Goal: Navigation & Orientation: Find specific page/section

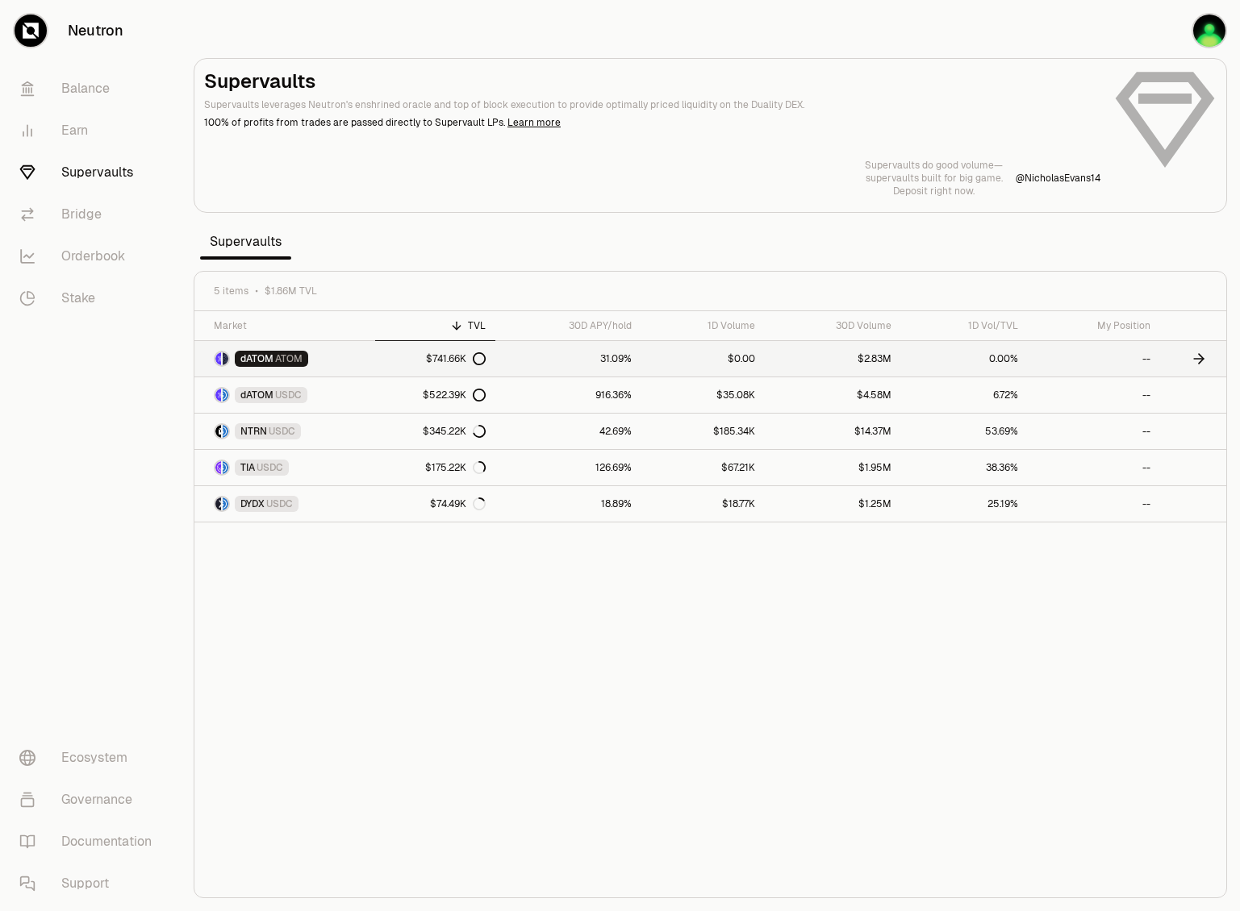
click at [270, 357] on span "dATOM" at bounding box center [256, 358] width 33 height 13
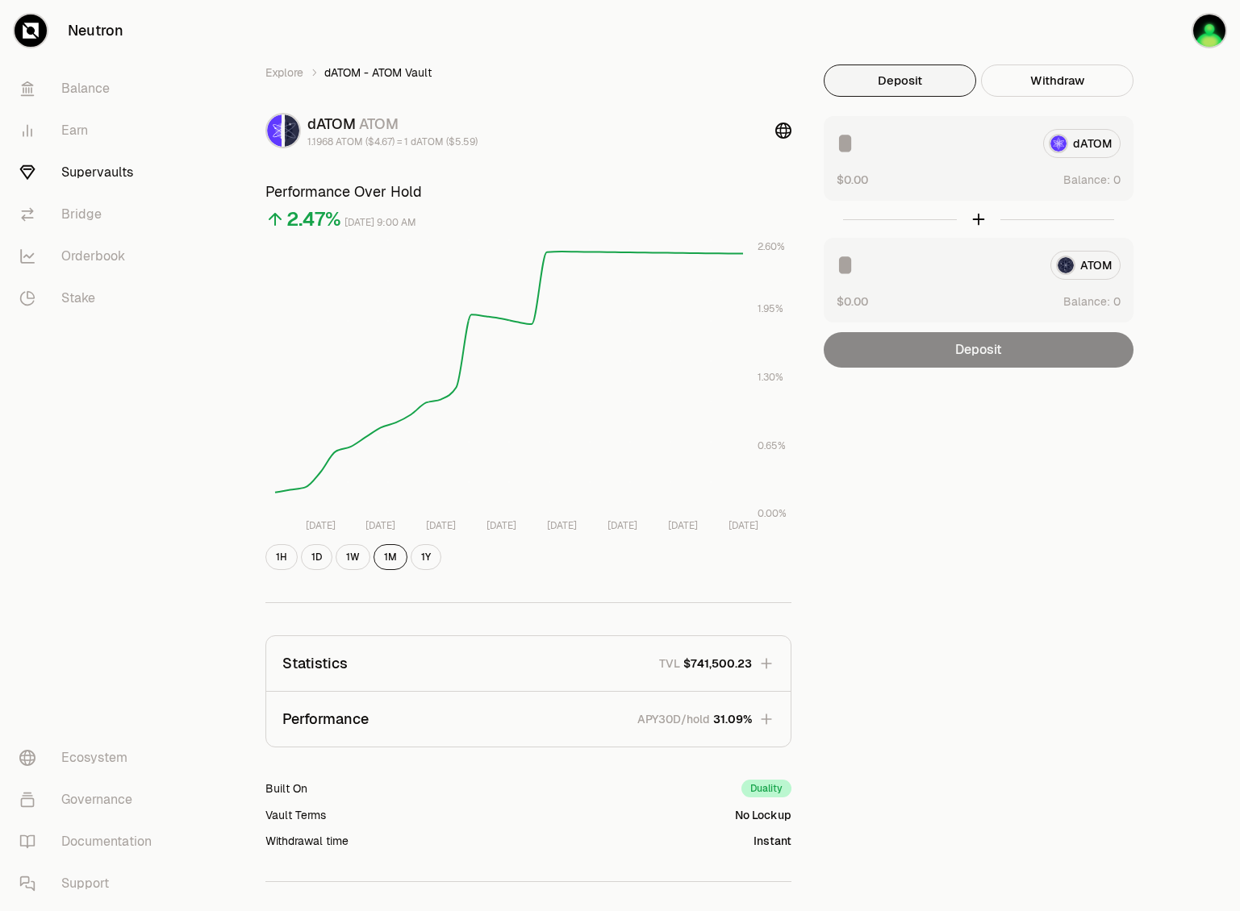
click at [909, 136] on input at bounding box center [933, 143] width 194 height 29
type input "***"
click at [92, 209] on link "Bridge" at bounding box center [90, 215] width 168 height 42
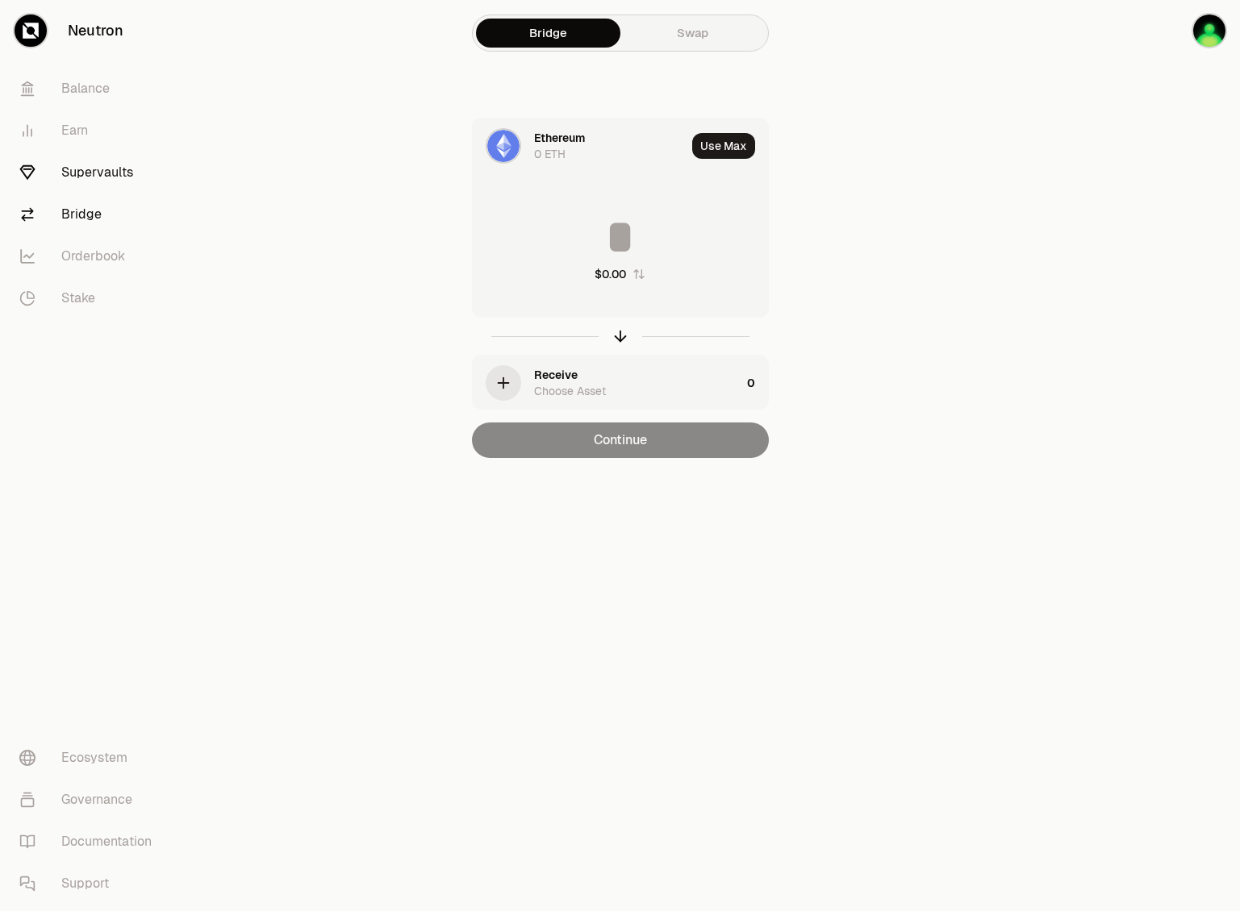
click at [91, 186] on link "Supervaults" at bounding box center [90, 173] width 168 height 42
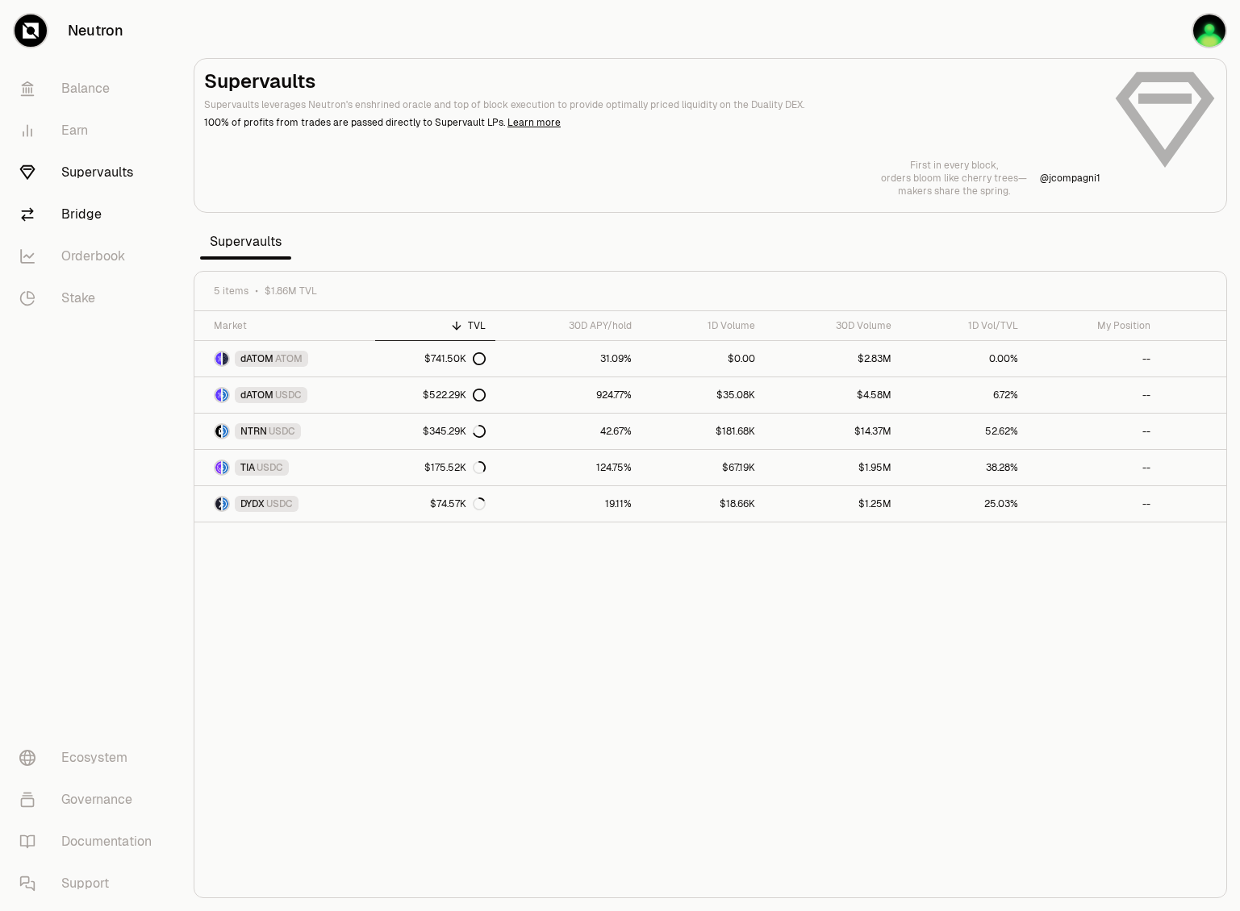
click at [87, 210] on link "Bridge" at bounding box center [90, 215] width 168 height 42
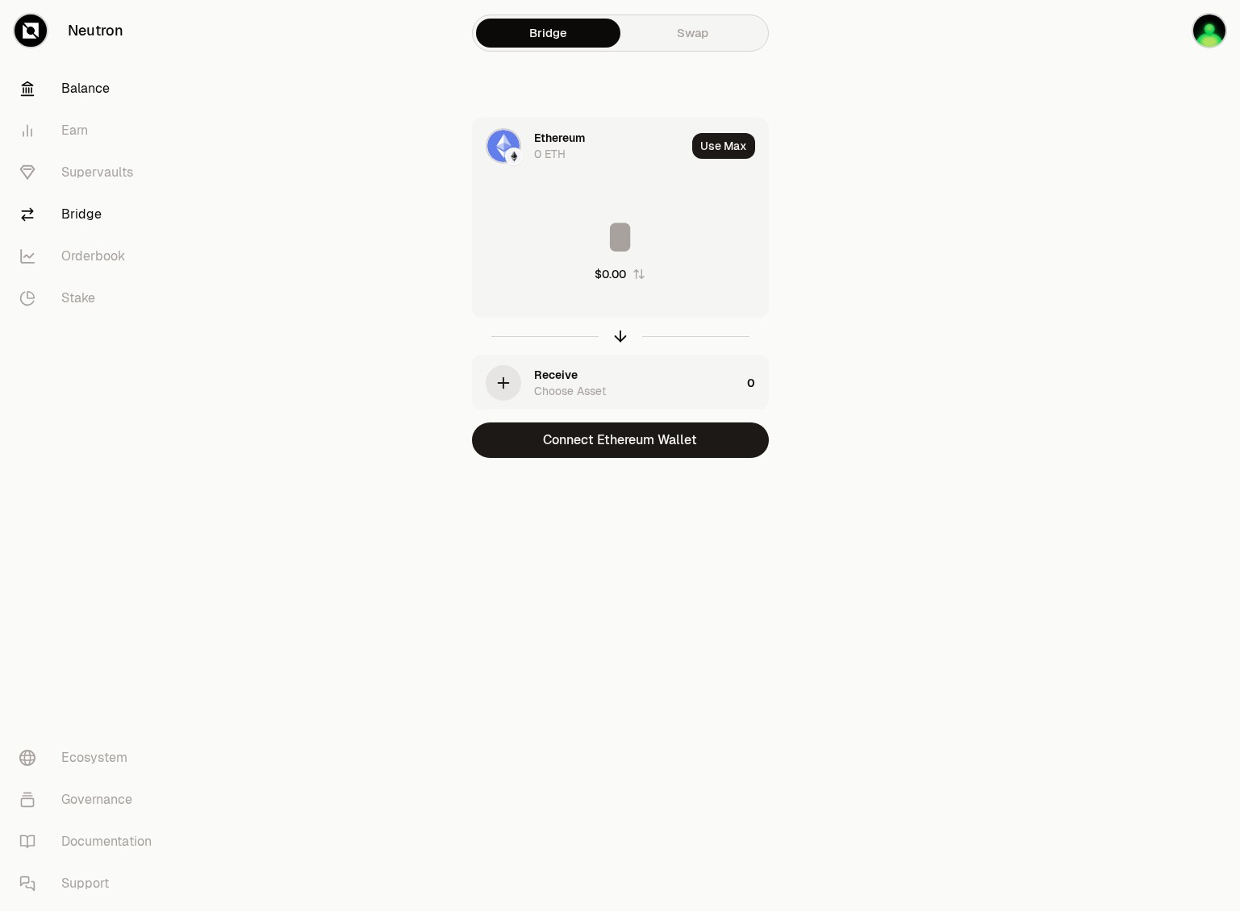
click at [92, 73] on link "Balance" at bounding box center [90, 89] width 168 height 42
click at [94, 90] on link "Balance" at bounding box center [90, 89] width 168 height 42
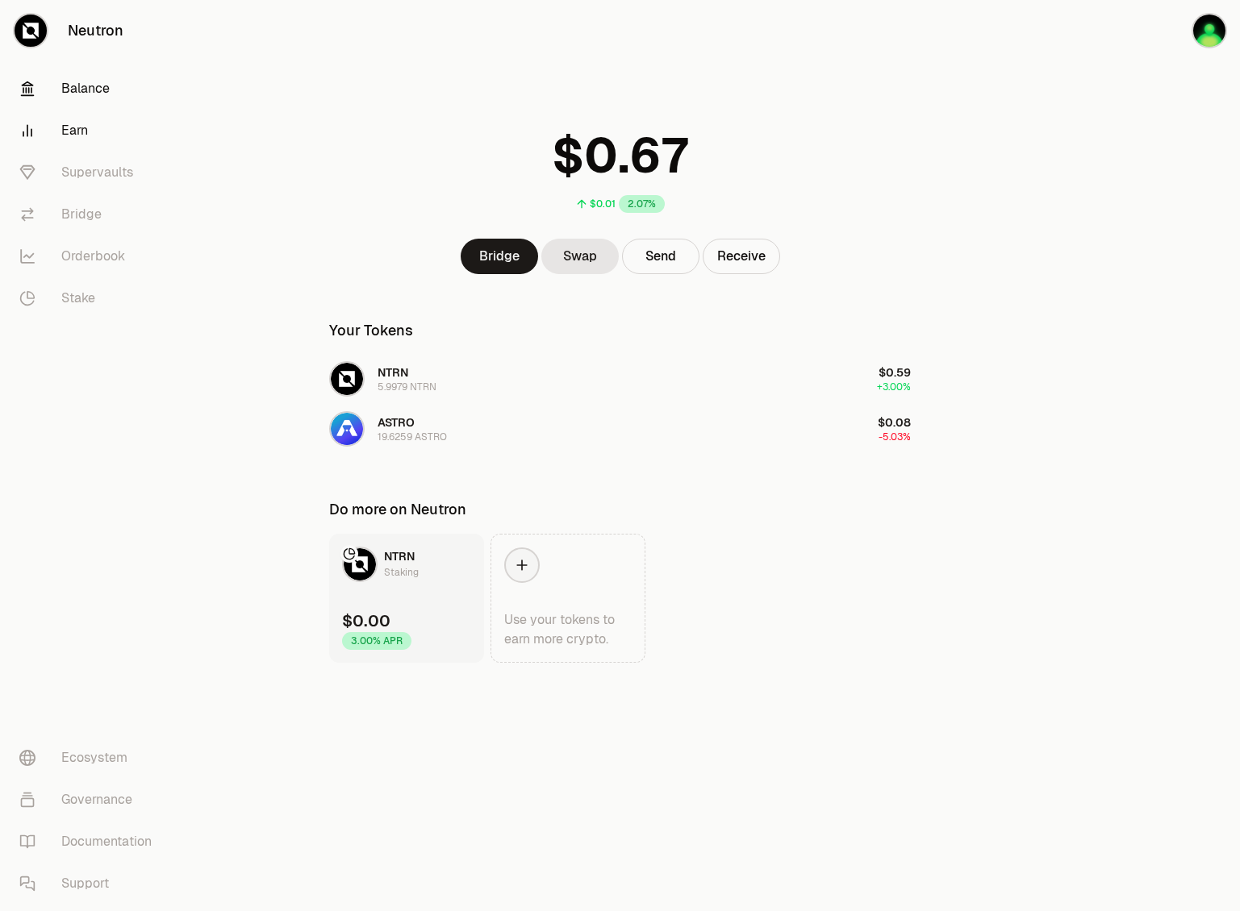
click at [84, 126] on link "Earn" at bounding box center [90, 131] width 168 height 42
click at [85, 215] on link "Bridge" at bounding box center [90, 215] width 168 height 42
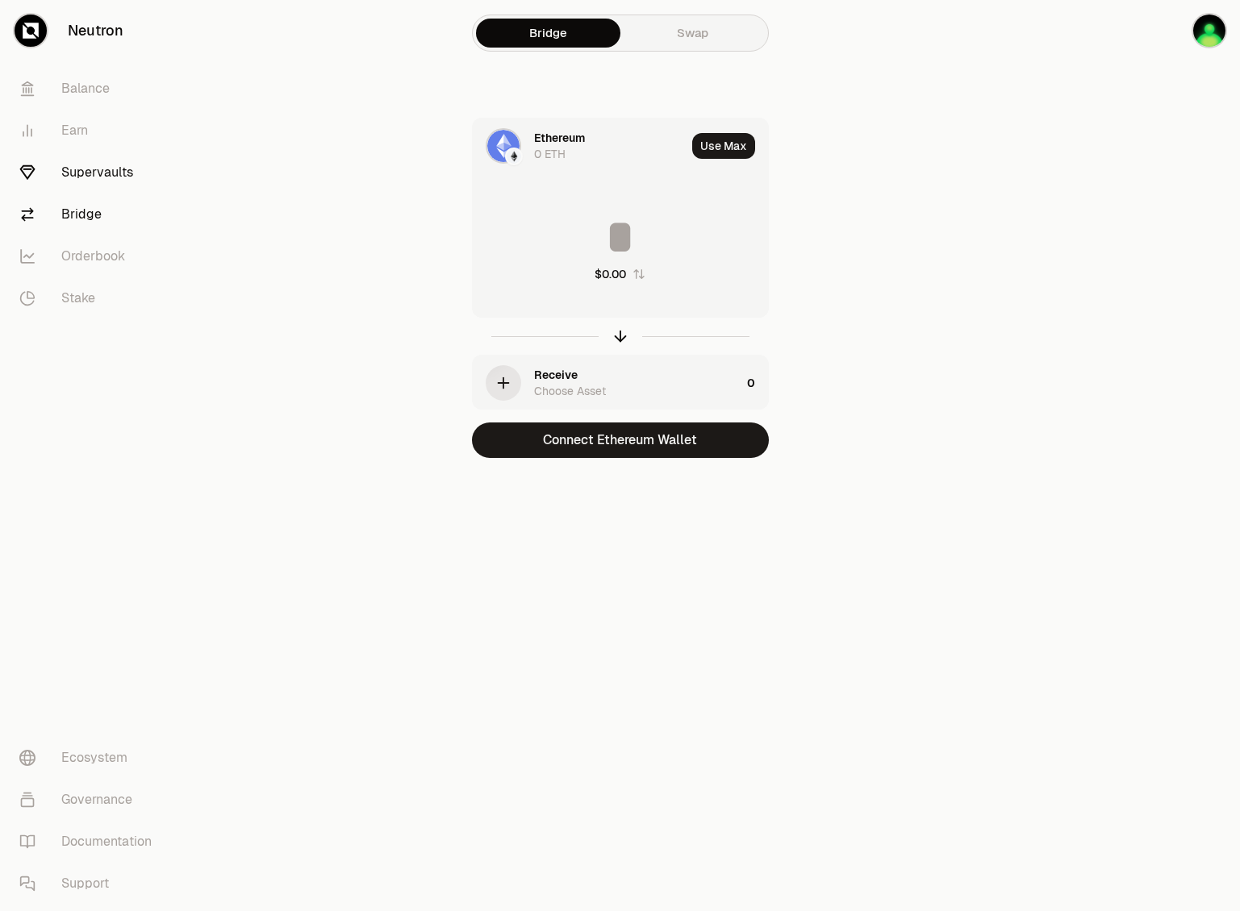
click at [102, 173] on link "Supervaults" at bounding box center [90, 173] width 168 height 42
